Goal: Find specific page/section: Find specific page/section

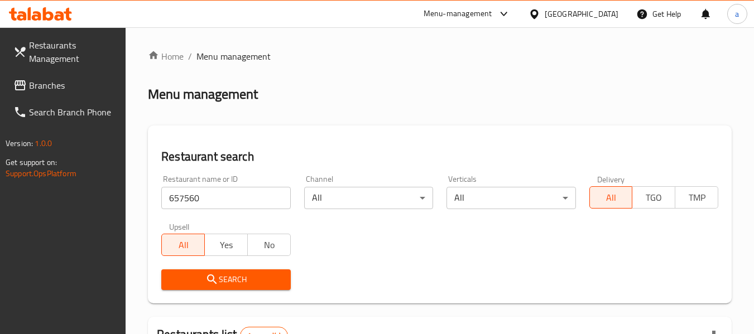
scroll to position [163, 0]
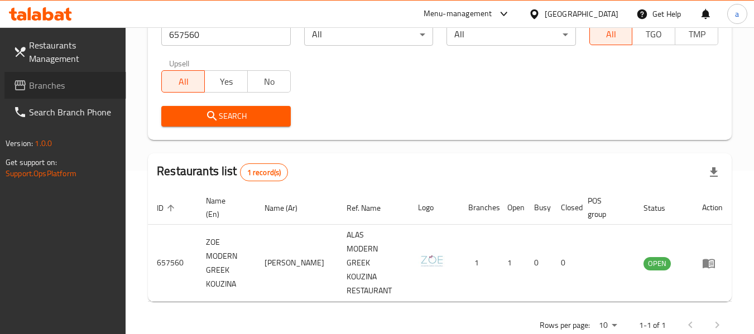
click at [46, 88] on span "Branches" at bounding box center [73, 85] width 88 height 13
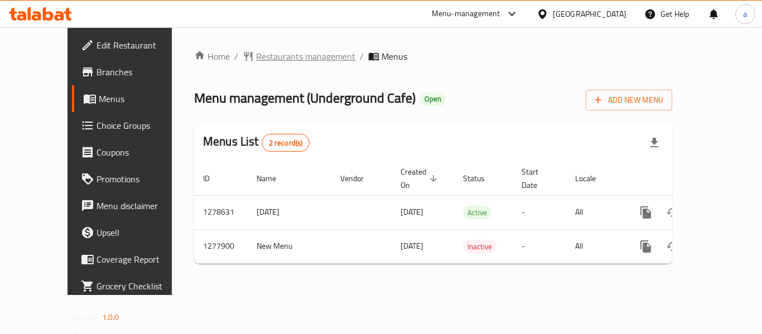
click at [256, 60] on span "Restaurants management" at bounding box center [305, 56] width 99 height 13
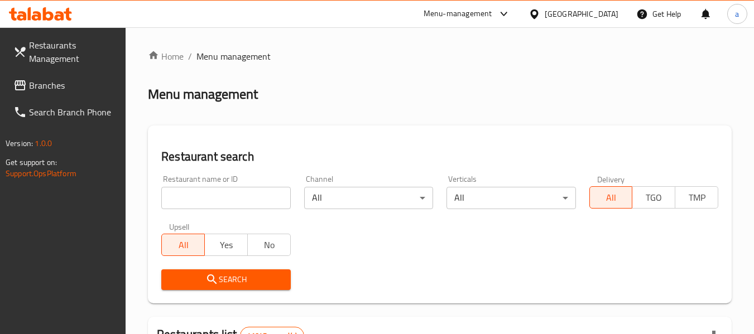
drag, startPoint x: 231, startPoint y: 190, endPoint x: 228, endPoint y: 211, distance: 21.4
click at [231, 190] on input "search" at bounding box center [225, 198] width 129 height 22
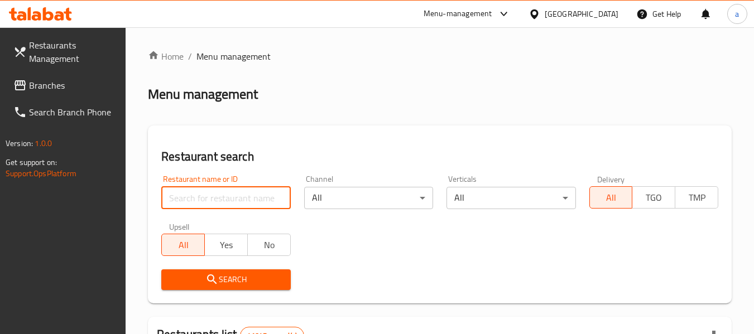
paste input "692417"
type input "692417"
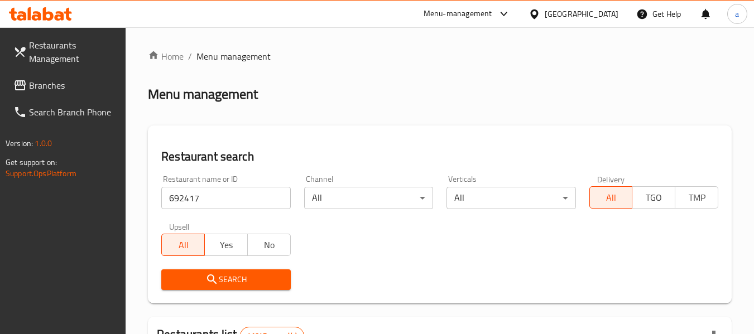
click at [228, 281] on span "Search" at bounding box center [225, 280] width 111 height 14
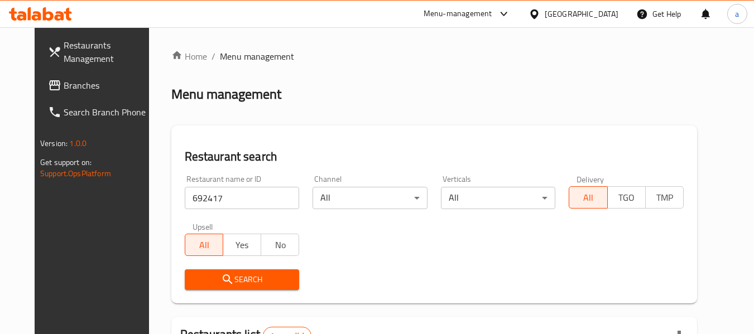
scroll to position [150, 0]
